Goal: Task Accomplishment & Management: Use online tool/utility

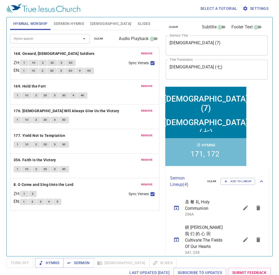
scroll to position [47, 0]
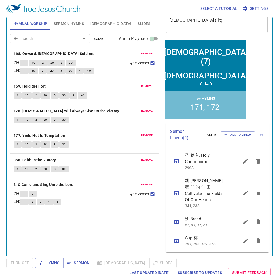
click at [99, 40] on span "clear" at bounding box center [98, 38] width 9 height 5
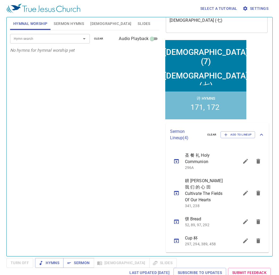
click at [72, 25] on span "Sermon Hymns" at bounding box center [69, 23] width 30 height 7
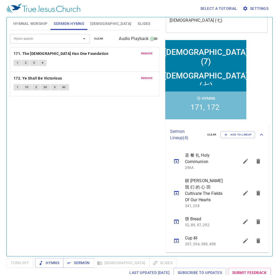
click at [95, 40] on span "clear" at bounding box center [98, 38] width 9 height 5
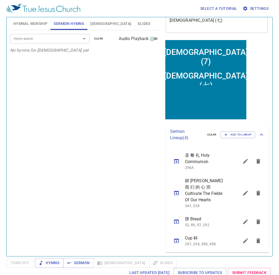
click at [57, 37] on input "Hymn search" at bounding box center [42, 39] width 61 height 6
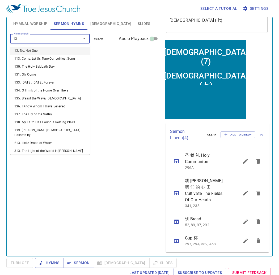
type input "134"
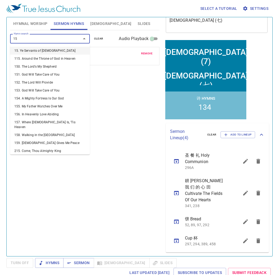
type input "158"
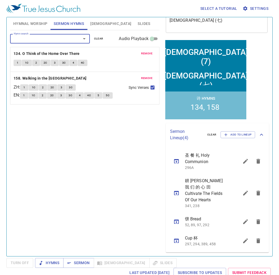
scroll to position [0, 0]
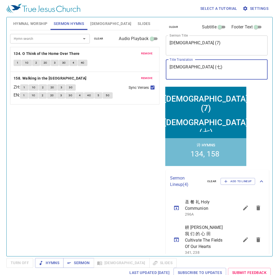
drag, startPoint x: 197, startPoint y: 67, endPoint x: 24, endPoint y: 67, distance: 172.8
click at [24, 67] on div "Hymnal Worship Sermon Hymns Bible Slides Hymn search Hymn search clear Audio Pl…" at bounding box center [139, 134] width 263 height 239
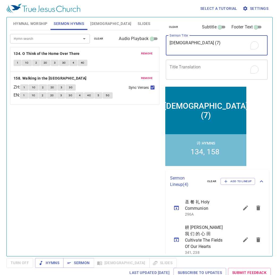
drag, startPoint x: 203, startPoint y: 41, endPoint x: 79, endPoint y: 42, distance: 124.2
click at [79, 42] on div "Hymnal Worship Sermon Hymns Bible Slides Hymn search Hymn search clear Audio Pl…" at bounding box center [139, 134] width 263 height 239
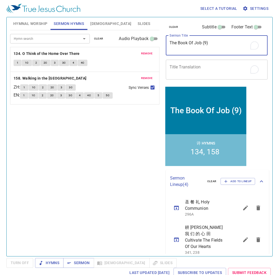
type textarea "The Book Of Job (9)"
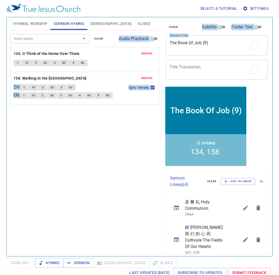
drag, startPoint x: 211, startPoint y: 39, endPoint x: 117, endPoint y: 45, distance: 94.2
click at [117, 45] on div "Hymnal Worship Sermon Hymns Bible Slides Hymn search Hymn search clear Audio Pl…" at bounding box center [139, 134] width 263 height 239
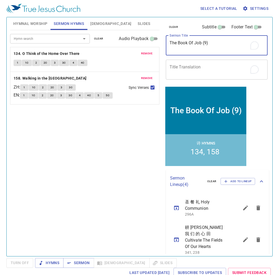
drag, startPoint x: 117, startPoint y: 45, endPoint x: 208, endPoint y: 41, distance: 90.6
click at [207, 40] on textarea "The Book Of Job (9)" at bounding box center [216, 45] width 94 height 10
drag, startPoint x: 212, startPoint y: 44, endPoint x: 126, endPoint y: 41, distance: 85.8
click at [126, 41] on div "Hymnal Worship Sermon Hymns Bible Slides Hymn search Hymn search clear Audio Pl…" at bounding box center [139, 134] width 263 height 239
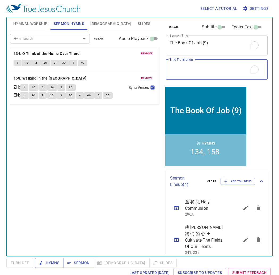
click at [212, 74] on textarea "Title Translation" at bounding box center [216, 69] width 94 height 10
paste textarea "约伯记 (9)"
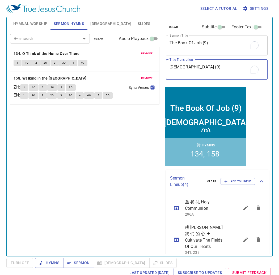
type textarea "[DEMOGRAPHIC_DATA] (9)"
click at [110, 171] on div "Hymn search Hymn search clear Audio Playback remove 134. O Think of the Home Ov…" at bounding box center [84, 141] width 149 height 222
click at [35, 24] on span "Hymnal Worship" at bounding box center [30, 23] width 34 height 7
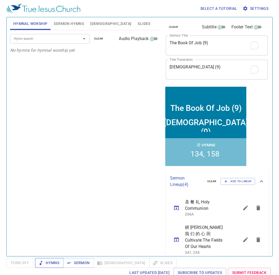
click at [51, 262] on span "Hymns" at bounding box center [49, 263] width 20 height 7
click at [33, 38] on input "Hymn search" at bounding box center [42, 39] width 61 height 6
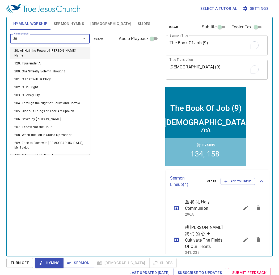
type input "206"
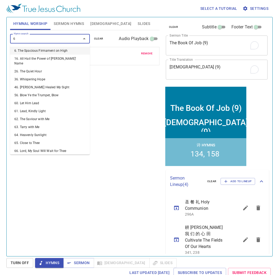
type input "62"
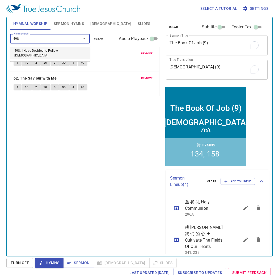
type input "4980"
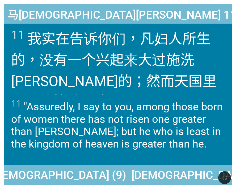
click at [231, 25] on div "11 我实在 告诉 你们 ，凡妇人 所生 的，没有 一个兴起来 大过 施[DEMOGRAPHIC_DATA][PERSON_NAME] 的；然而 天 国 里 …" at bounding box center [118, 59] width 228 height 71
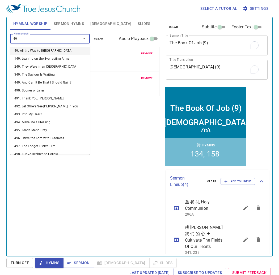
type input "4"
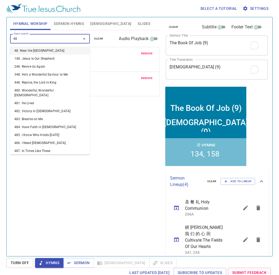
type input "480"
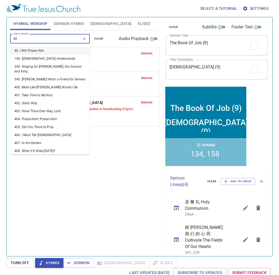
type input "407"
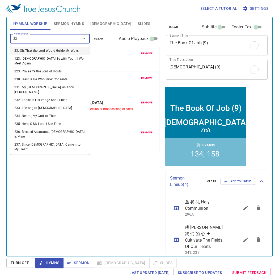
type input "235"
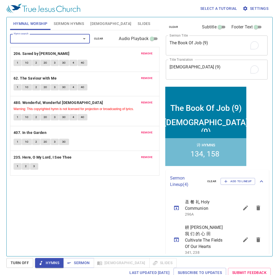
click at [61, 211] on div "Hymn search Hymn search clear Audio Playback remove 206. Saved by Grace 1 1C 2 …" at bounding box center [84, 141] width 149 height 222
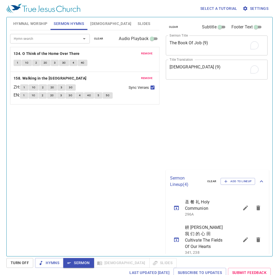
scroll to position [3, 0]
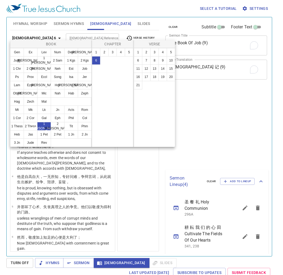
select select "21"
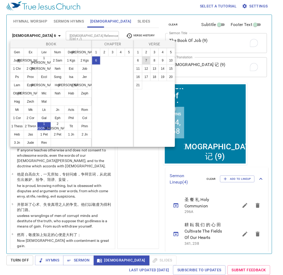
scroll to position [3, 0]
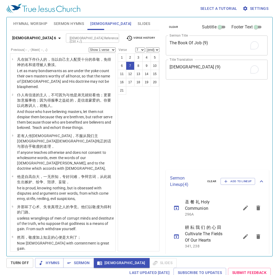
select select "7"
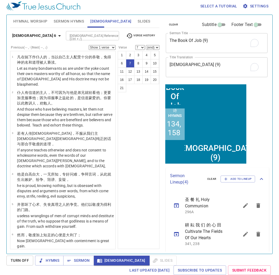
scroll to position [100, 0]
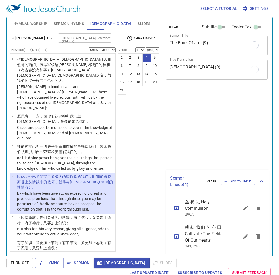
select select "4"
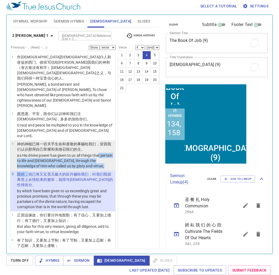
scroll to position [3, 0]
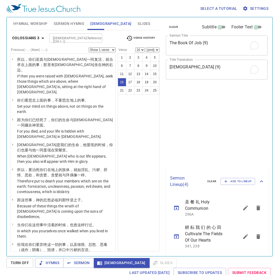
select select "16"
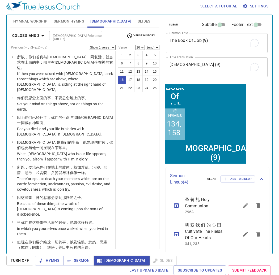
drag, startPoint x: 0, startPoint y: 0, endPoint x: 41, endPoint y: 147, distance: 152.7
click at [145, 135] on div "1 2 3 4 5 6 7 8 9 10 11 12 13 14 15 16 17 18 19 20 21 22 23 24 25" at bounding box center [139, 150] width 42 height 198
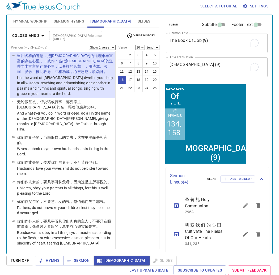
scroll to position [308, 0]
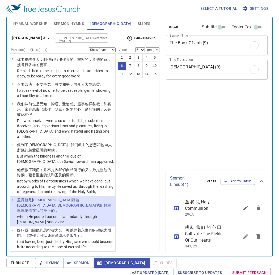
select select "6"
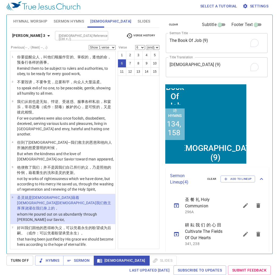
scroll to position [3, 0]
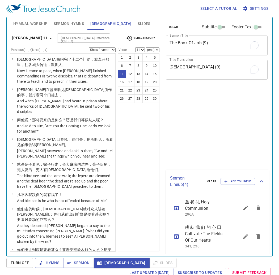
select select "11"
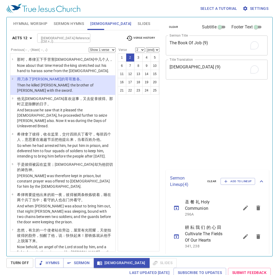
select select "2"
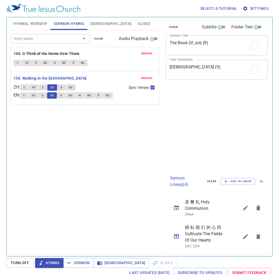
scroll to position [3, 0]
